Goal: Task Accomplishment & Management: Manage account settings

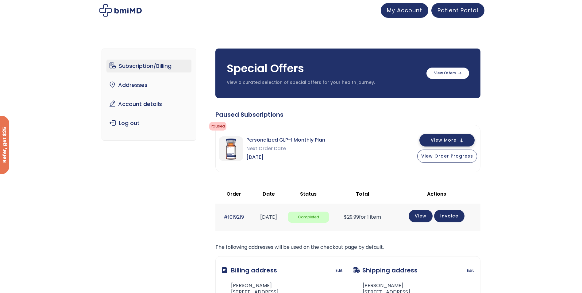
click at [462, 142] on button "View More" at bounding box center [446, 140] width 55 height 13
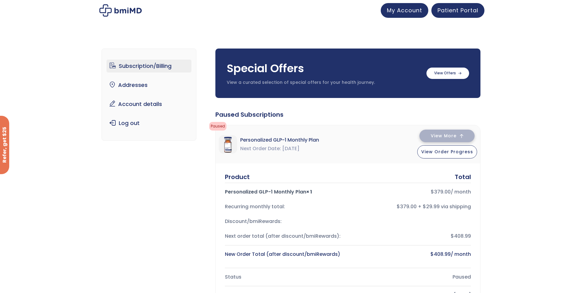
click at [457, 137] on button "View More" at bounding box center [446, 135] width 55 height 13
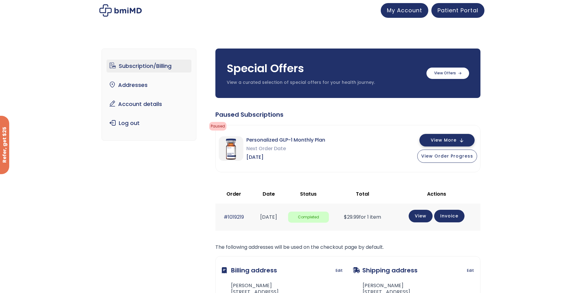
click at [458, 136] on button "View More" at bounding box center [446, 140] width 55 height 13
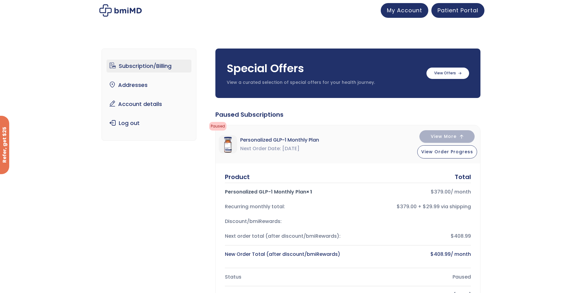
click at [143, 67] on link "Subscription/Billing" at bounding box center [148, 66] width 85 height 13
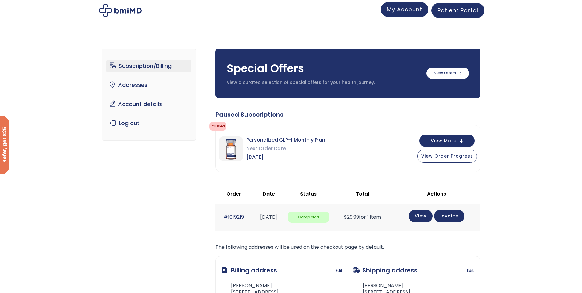
click at [416, 7] on span "My Account" at bounding box center [404, 10] width 35 height 8
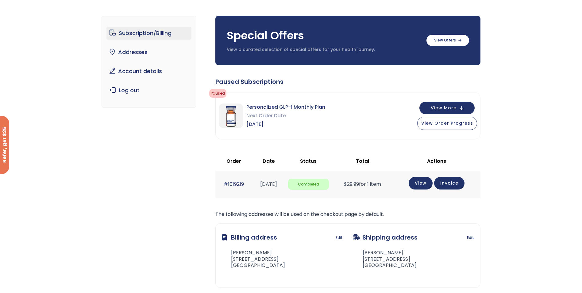
scroll to position [31, 0]
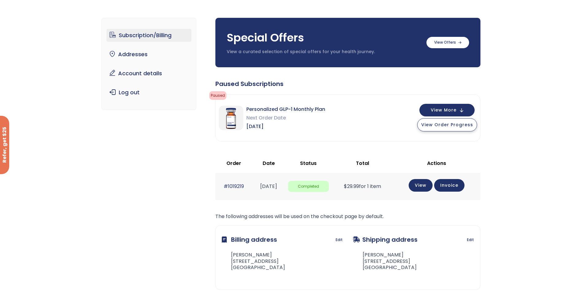
click at [455, 123] on span "View Order Progress" at bounding box center [447, 124] width 52 height 6
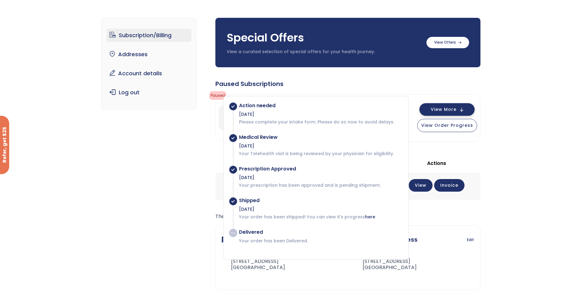
click at [460, 107] on button "View More" at bounding box center [446, 109] width 55 height 13
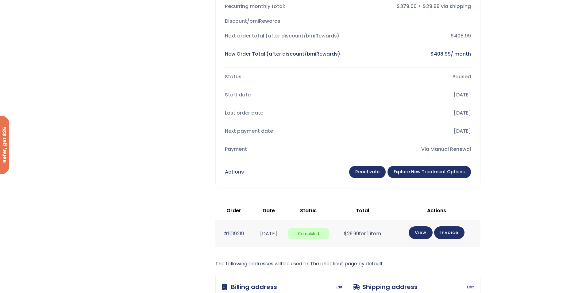
scroll to position [0, 0]
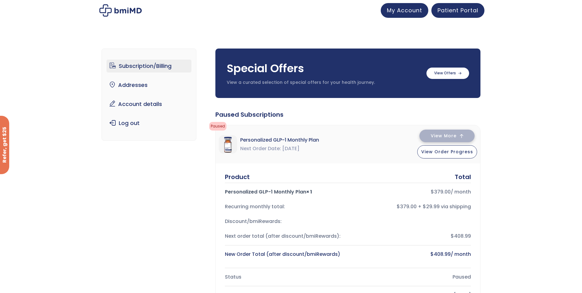
click at [453, 135] on span "View More" at bounding box center [444, 136] width 26 height 4
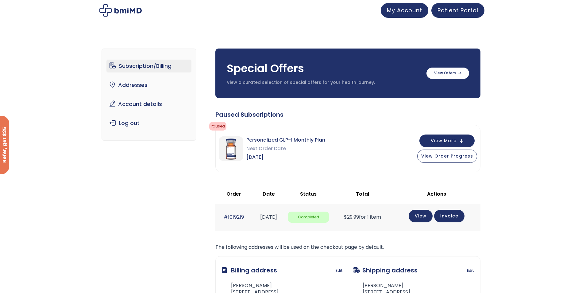
drag, startPoint x: 270, startPoint y: 159, endPoint x: 280, endPoint y: 159, distance: 9.8
click at [280, 159] on span "Aug 25, 2024" at bounding box center [285, 157] width 79 height 9
drag, startPoint x: 280, startPoint y: 159, endPoint x: 284, endPoint y: 161, distance: 4.4
click at [284, 161] on span "Aug 25, 2024" at bounding box center [285, 157] width 79 height 9
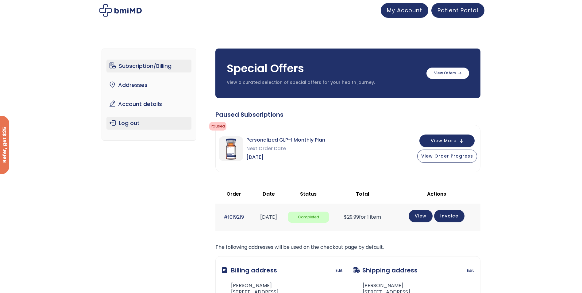
click at [132, 122] on link "Log out" at bounding box center [148, 123] width 85 height 13
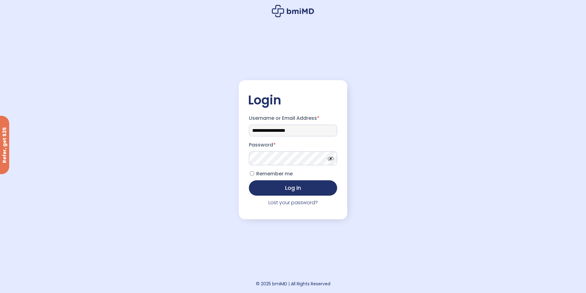
drag, startPoint x: 96, startPoint y: 122, endPoint x: 90, endPoint y: 122, distance: 5.8
click at [91, 122] on div "**********" at bounding box center [293, 146] width 586 height 293
type input "**********"
click at [286, 186] on button "Log in" at bounding box center [293, 186] width 88 height 15
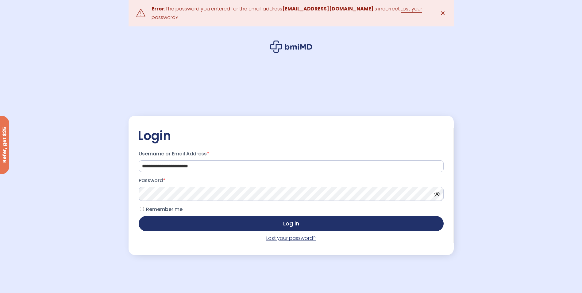
click at [289, 239] on link "Lost your password?" at bounding box center [290, 237] width 49 height 7
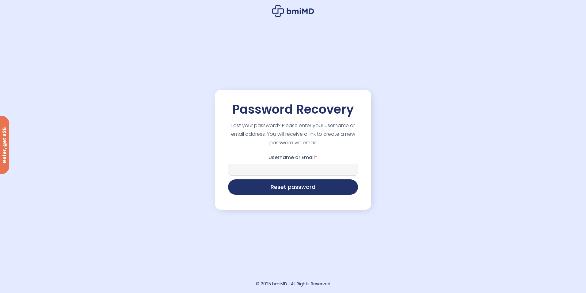
click at [317, 172] on input "Username or Email *" at bounding box center [293, 170] width 130 height 12
type input "**********"
click at [316, 188] on button "Reset password" at bounding box center [293, 186] width 130 height 15
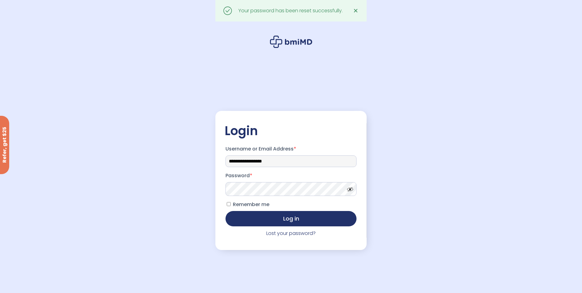
drag, startPoint x: 217, startPoint y: 159, endPoint x: 169, endPoint y: 157, distance: 47.6
click at [169, 157] on div "**********" at bounding box center [291, 161] width 582 height 323
type input "**********"
click at [266, 217] on button "Log in" at bounding box center [290, 217] width 131 height 15
